Goal: Ask a question

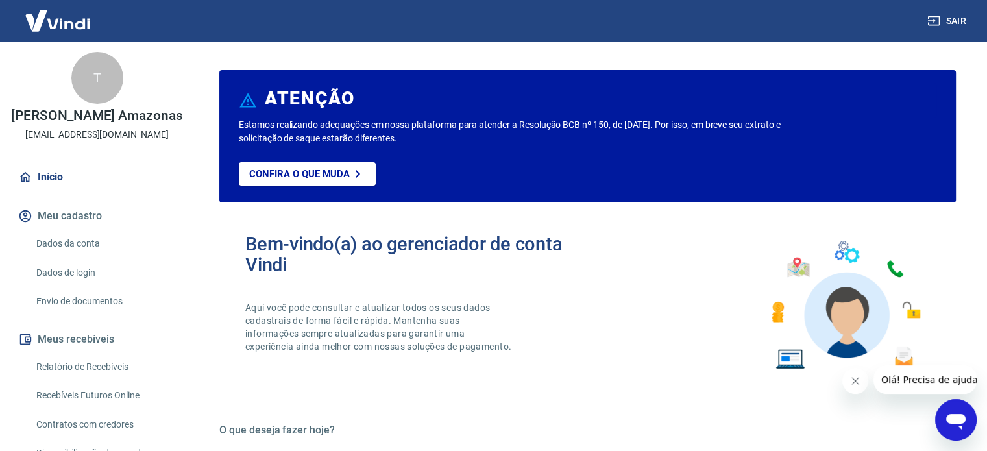
click at [959, 427] on icon "Abrir janela de mensagens" at bounding box center [955, 419] width 23 height 23
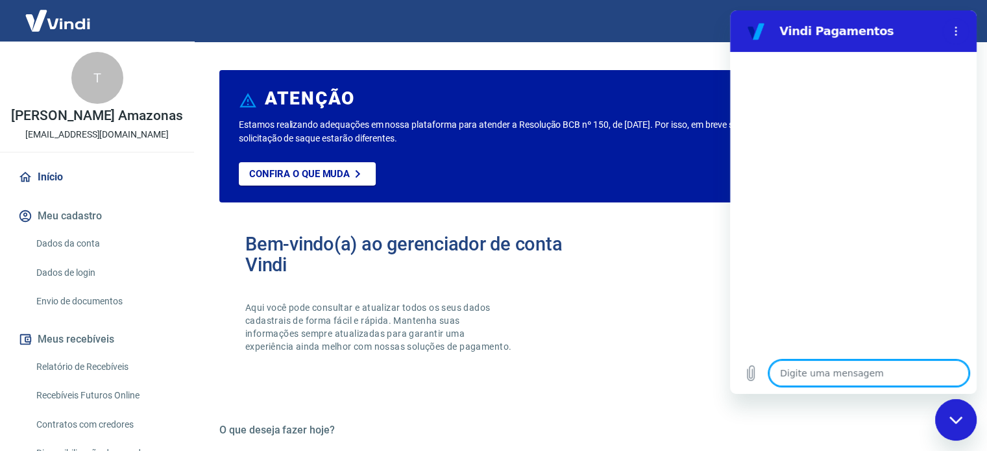
click at [801, 373] on textarea at bounding box center [869, 373] width 200 height 26
type textarea "b"
type textarea "x"
type textarea "bo"
type textarea "x"
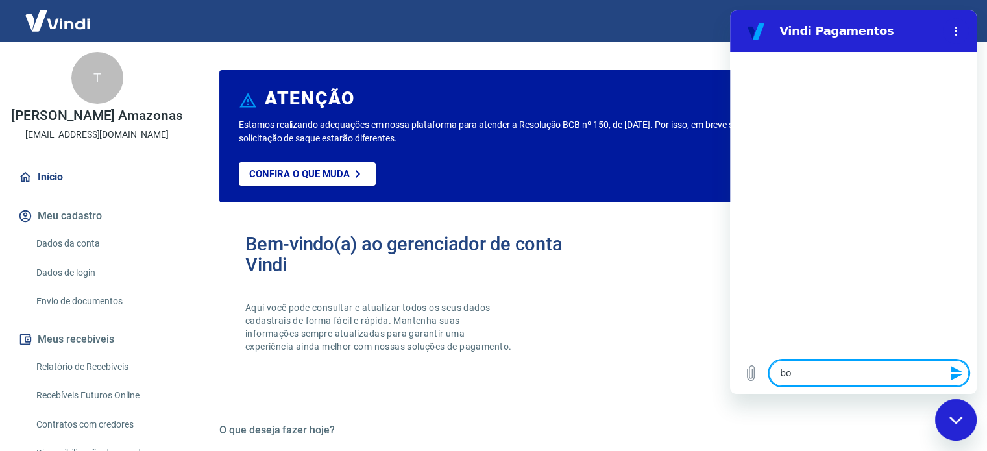
type textarea "bom"
type textarea "x"
type textarea "bom"
type textarea "x"
type textarea "bom d"
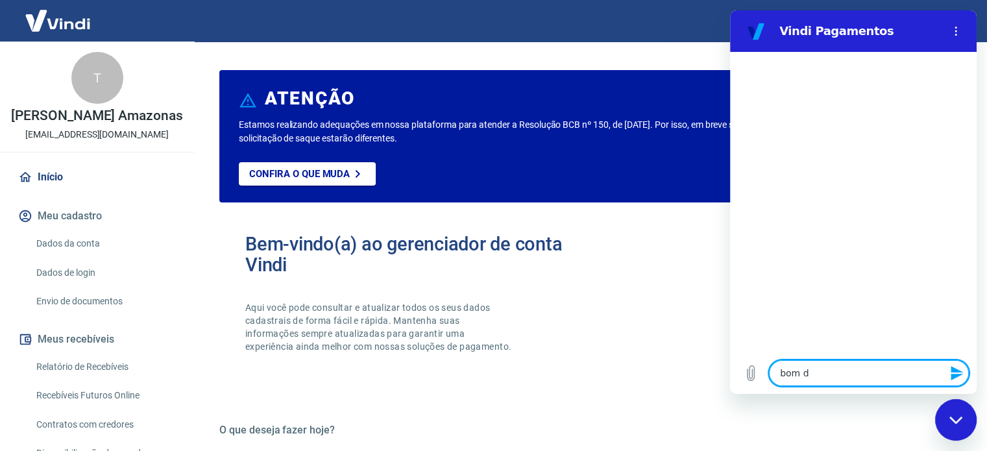
type textarea "x"
type textarea "bom di"
type textarea "x"
type textarea "bom dia"
type textarea "x"
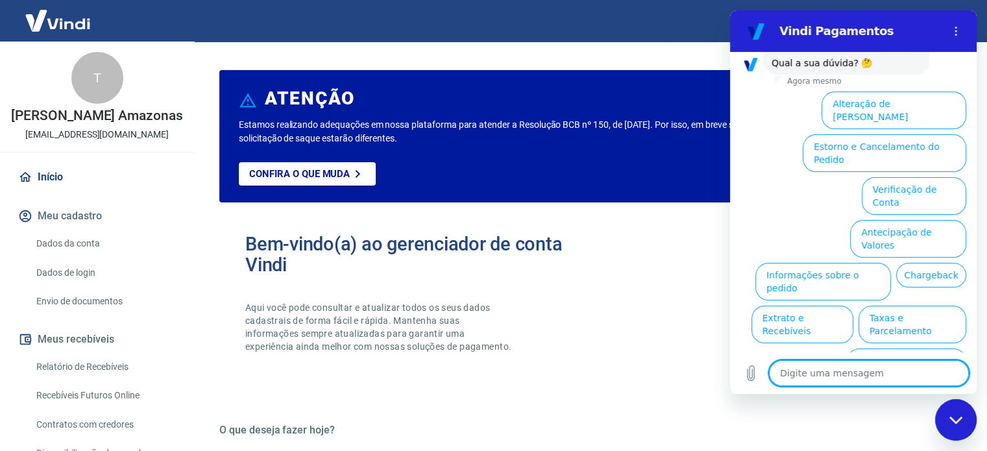
scroll to position [99, 0]
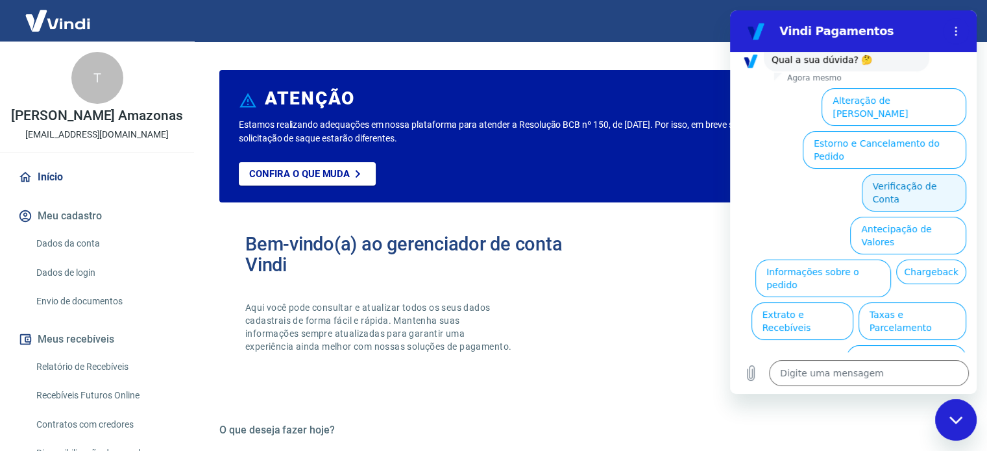
click at [905, 174] on button "Verificação de Conta" at bounding box center [914, 193] width 104 height 38
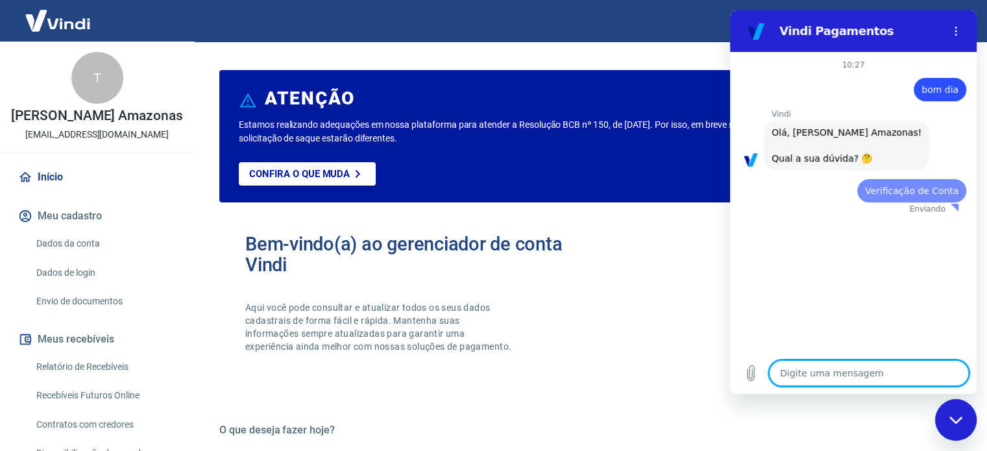
scroll to position [0, 0]
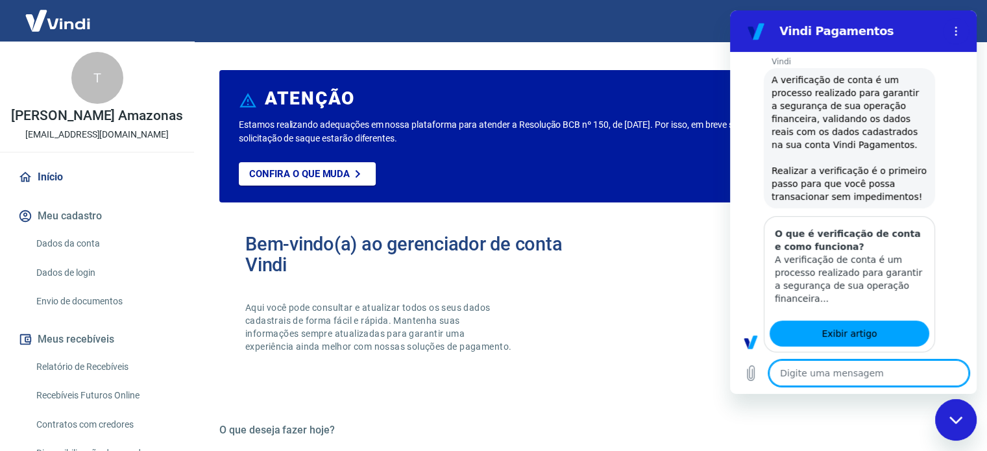
type textarea "x"
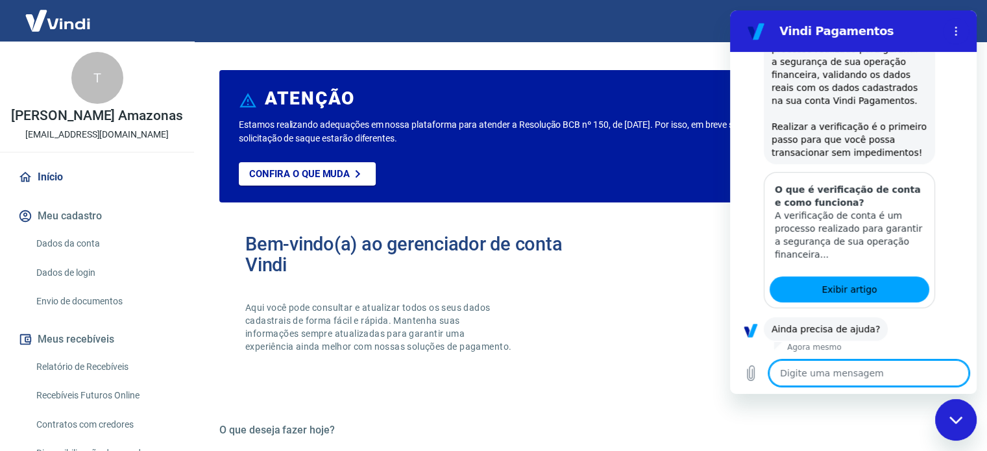
scroll to position [228, 0]
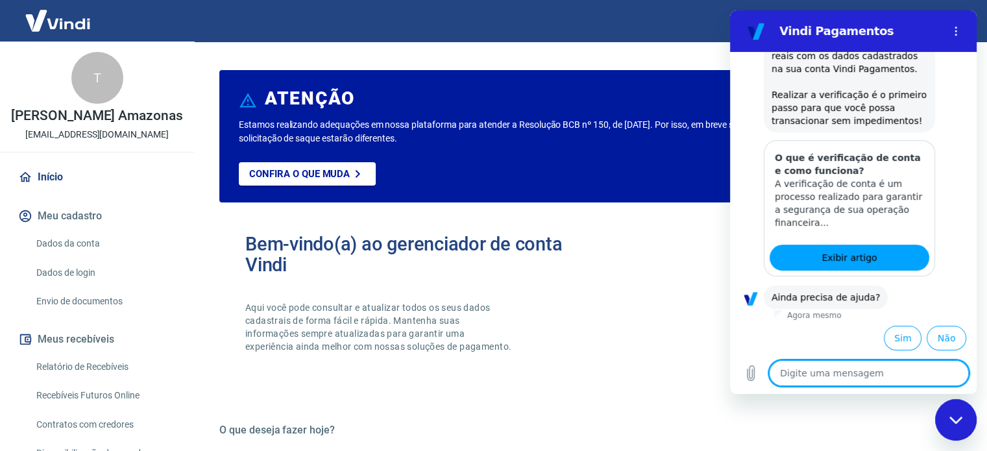
click at [814, 376] on textarea at bounding box center [869, 373] width 200 height 26
type textarea "f"
type textarea "x"
type textarea "fa"
type textarea "x"
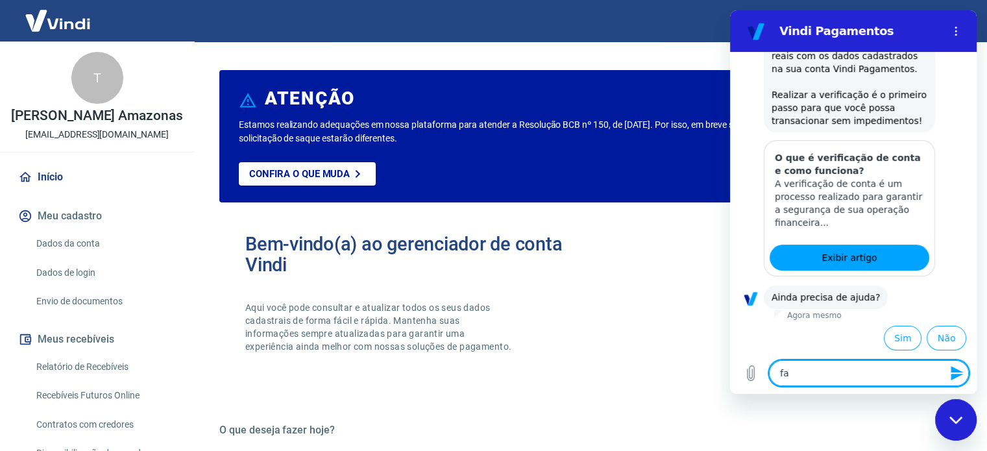
type textarea "fal"
type textarea "x"
type textarea "fala"
type textarea "x"
type textarea "falar"
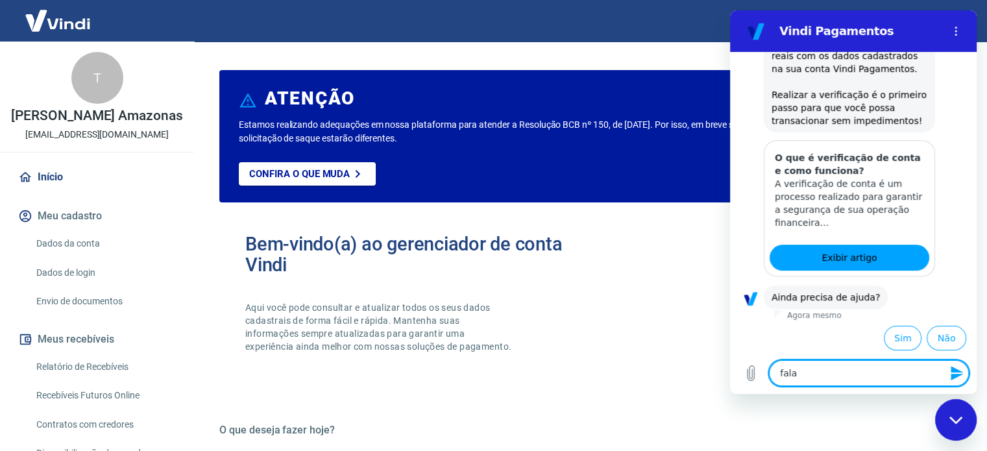
type textarea "x"
type textarea "falar"
type textarea "x"
type textarea "falar c"
type textarea "x"
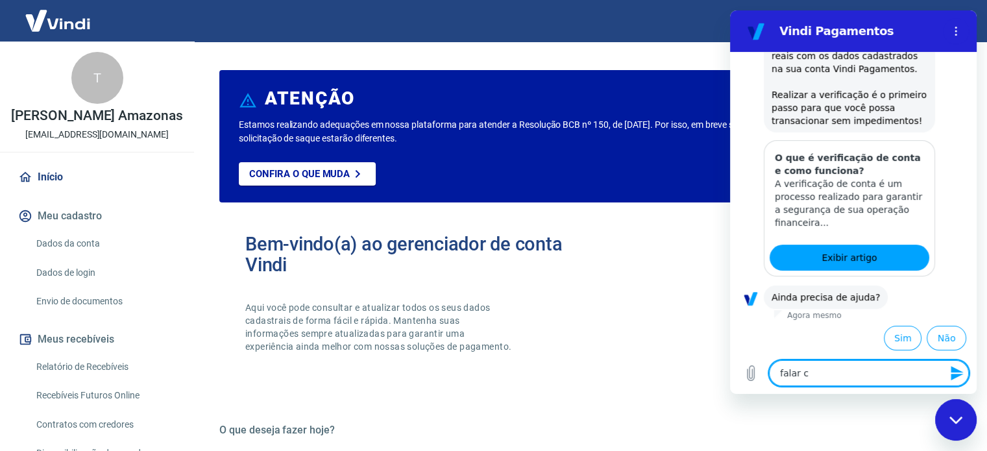
type textarea "falar co"
type textarea "x"
type textarea "falar com"
type textarea "x"
type textarea "falar com"
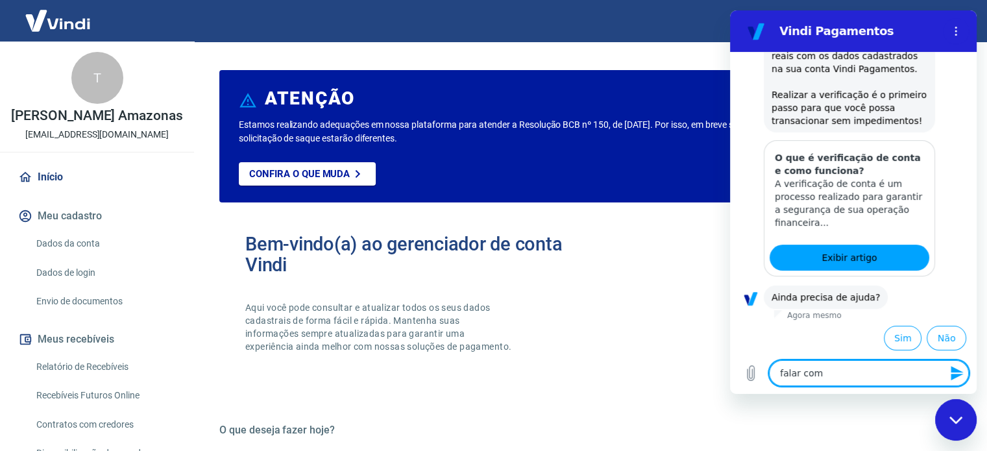
type textarea "x"
type textarea "falar com h"
type textarea "x"
type textarea "falar com hu"
type textarea "x"
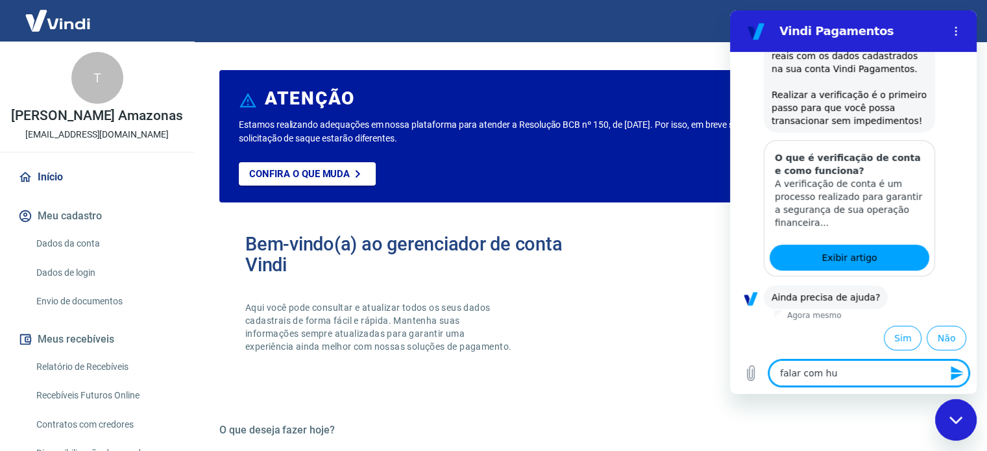
type textarea "falar com hum"
type textarea "x"
type textarea "falar com huma"
type textarea "x"
type textarea "falar com human"
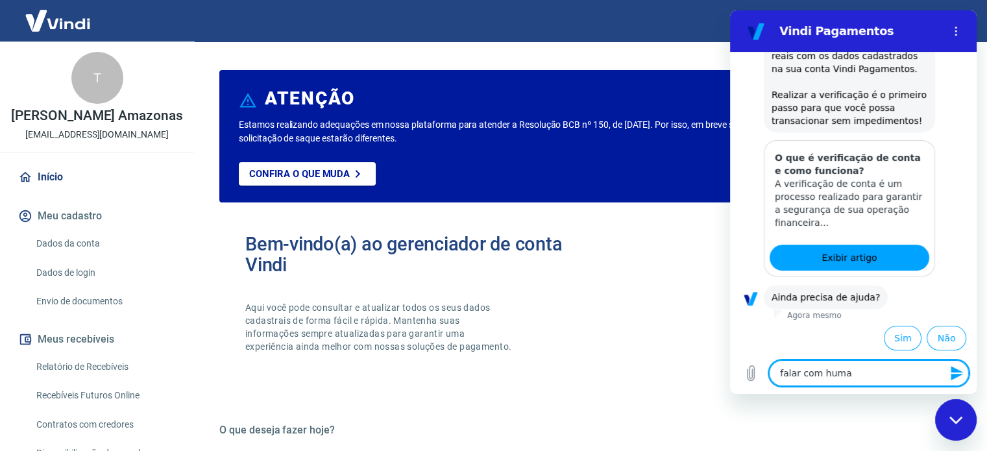
type textarea "x"
type textarea "falar com humano"
type textarea "x"
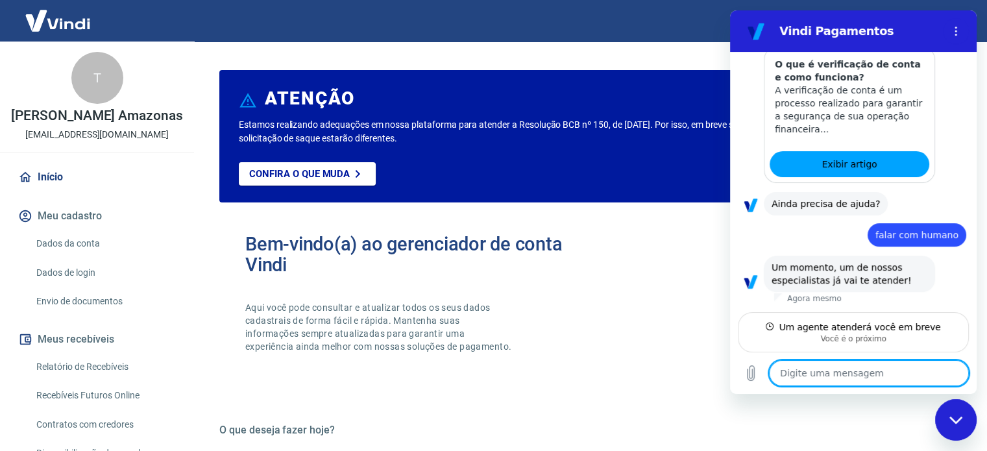
scroll to position [321, 0]
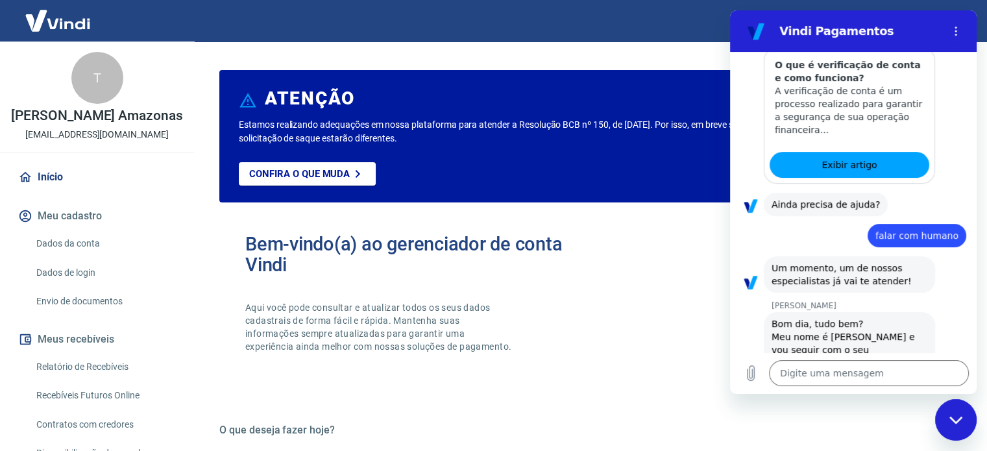
type textarea "x"
